Goal: Communication & Community: Answer question/provide support

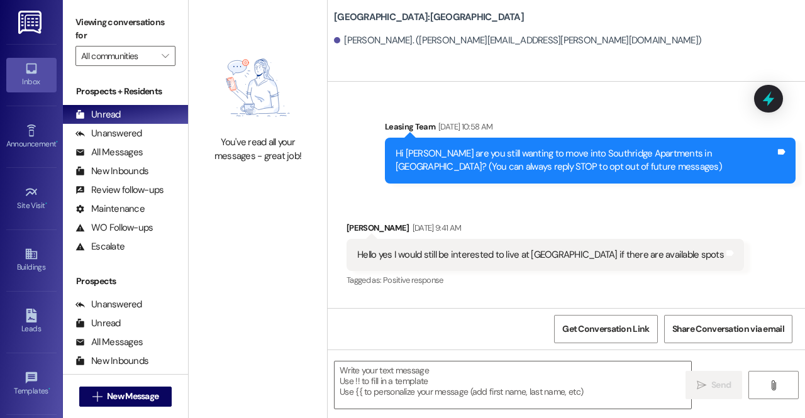
scroll to position [1990, 0]
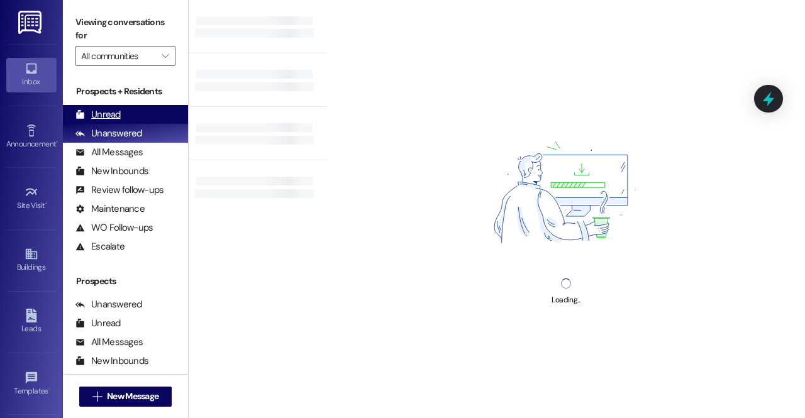
click at [126, 110] on div "Unread (0)" at bounding box center [125, 114] width 125 height 19
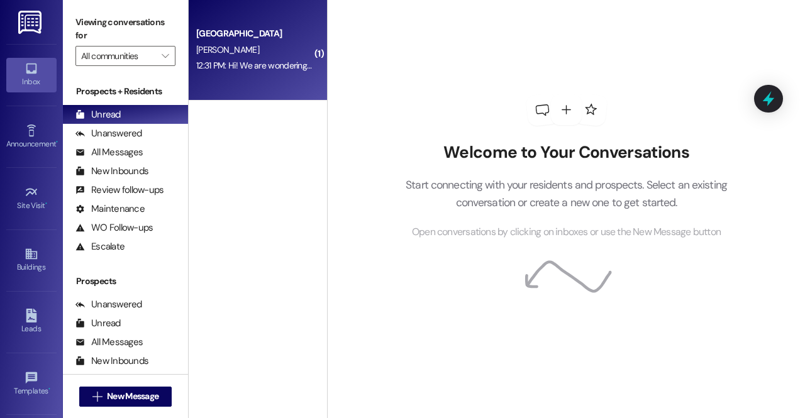
click at [257, 74] on div "12:31 PM: Hi! We are wondering if you provide bed raisers? 12:31 PM: Hi! We are…" at bounding box center [254, 66] width 119 height 16
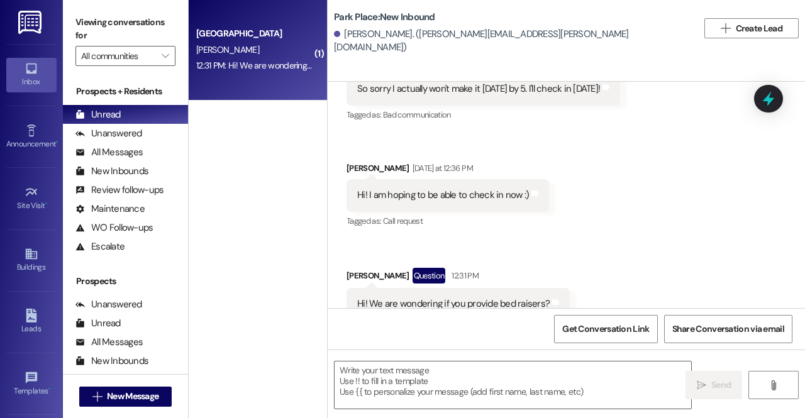
scroll to position [3431, 0]
click at [484, 389] on textarea at bounding box center [513, 385] width 357 height 47
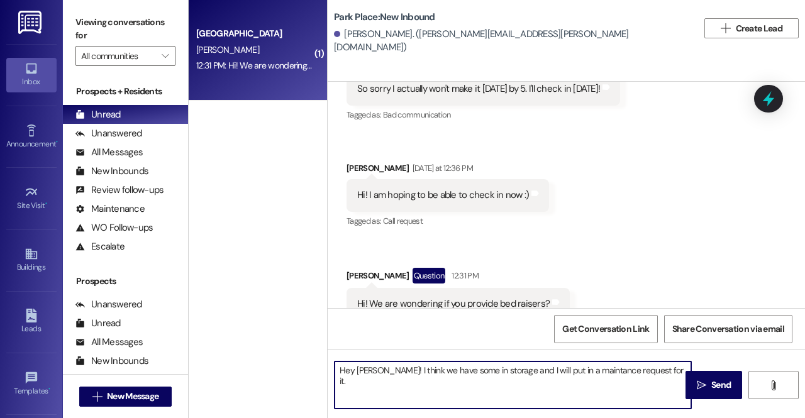
click at [576, 376] on textarea "Hey [PERSON_NAME]! I think we have some in storage and I will put in a maintanc…" at bounding box center [513, 385] width 357 height 47
drag, startPoint x: 576, startPoint y: 376, endPoint x: 561, endPoint y: 376, distance: 15.7
click at [561, 376] on textarea "Hey [PERSON_NAME]! I think we have some in storage and I will put in a maintanc…" at bounding box center [513, 385] width 357 height 47
click at [580, 369] on textarea "Hey [PERSON_NAME]! I think we have some in storage and I will put in a maintanc…" at bounding box center [513, 385] width 357 height 47
click at [599, 393] on textarea "Hey [PERSON_NAME]! I think we have some in storage and I will put in a maintain…" at bounding box center [513, 385] width 357 height 47
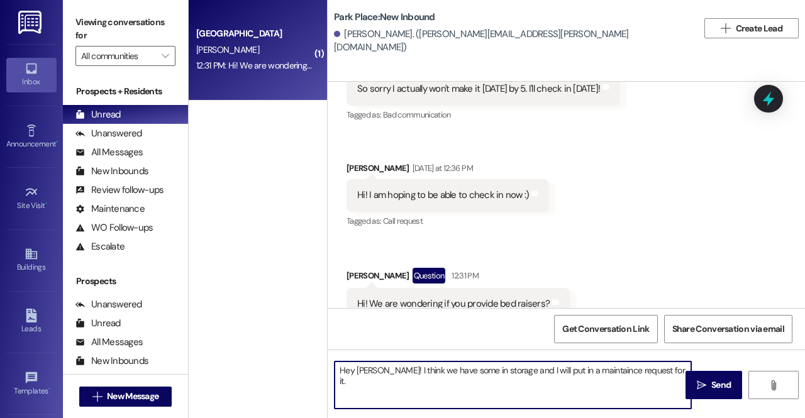
click at [622, 377] on textarea "Hey [PERSON_NAME]! I think we have some in storage and I will put in a maintain…" at bounding box center [513, 385] width 357 height 47
click at [578, 372] on textarea "Hey [PERSON_NAME]! I think we have some in storage and I will put in a maintain…" at bounding box center [513, 385] width 357 height 47
click at [652, 371] on textarea "Hey [PERSON_NAME]! I think we have some in storage and I will put in a maintain…" at bounding box center [513, 385] width 357 height 47
type textarea "Hey [PERSON_NAME]! I think we have some in storage and I will put in a maintain…"
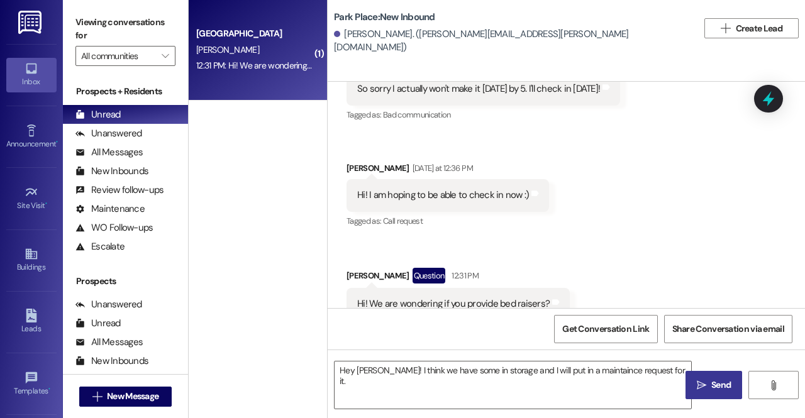
click at [714, 389] on span "Send" at bounding box center [721, 385] width 20 height 13
